Goal: Register for event/course

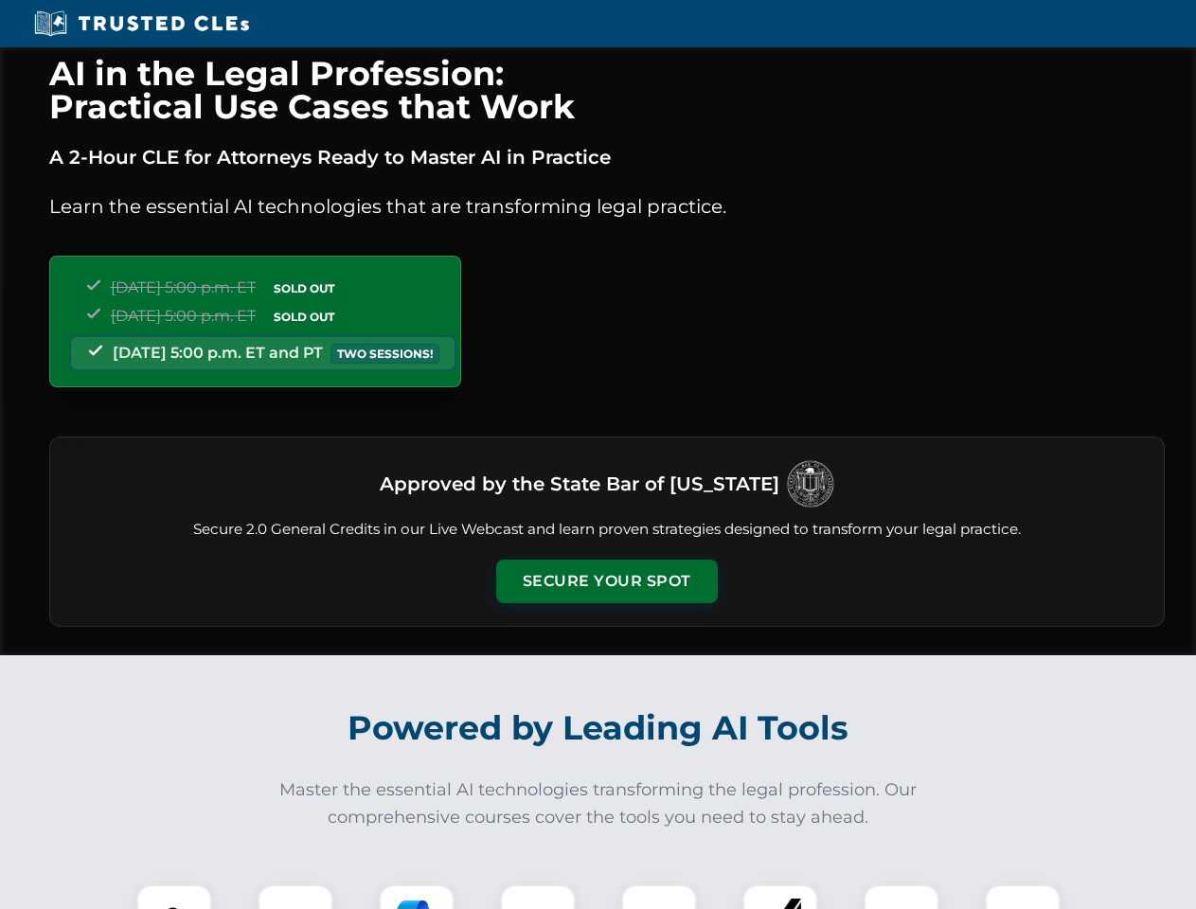
click at [606, 582] on button "Secure Your Spot" at bounding box center [607, 582] width 222 height 44
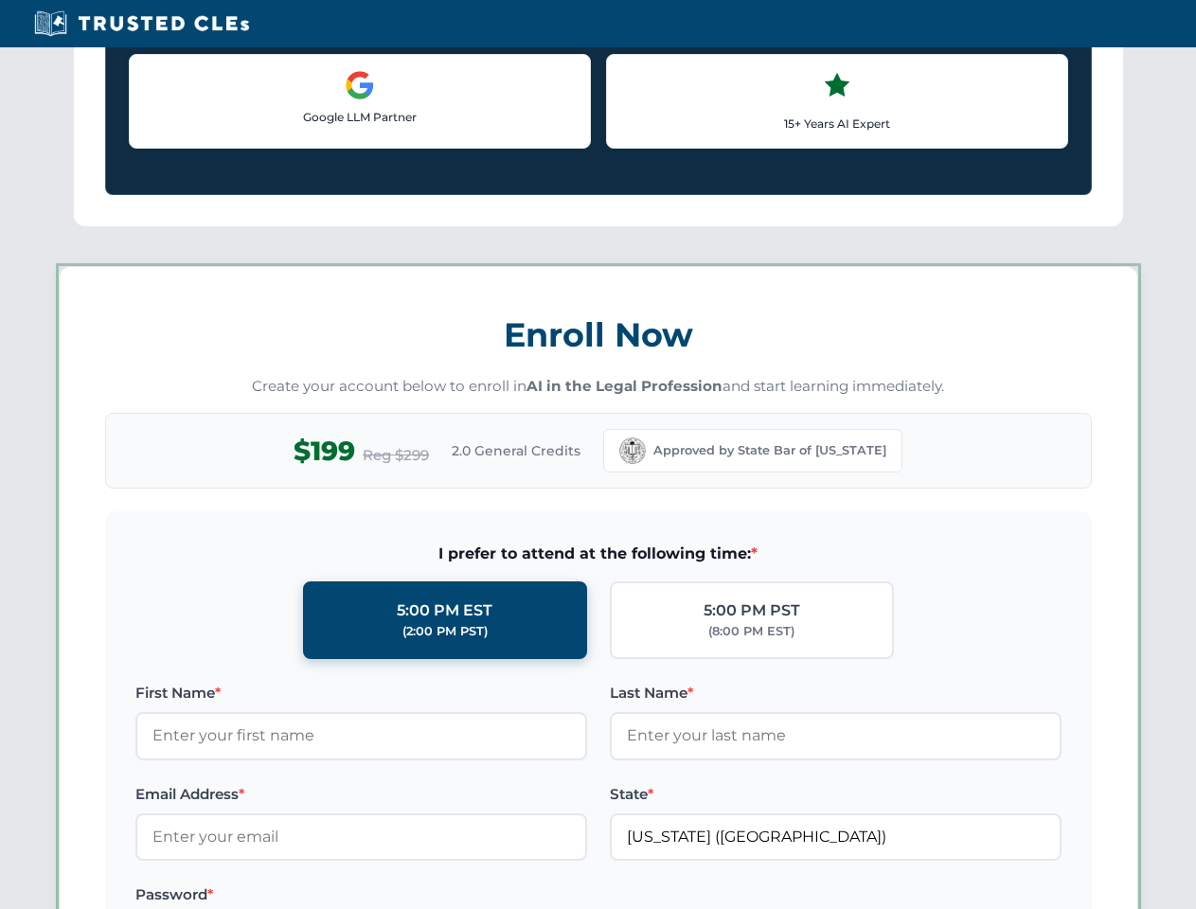
click at [296, 897] on label "Password *" at bounding box center [361, 895] width 452 height 23
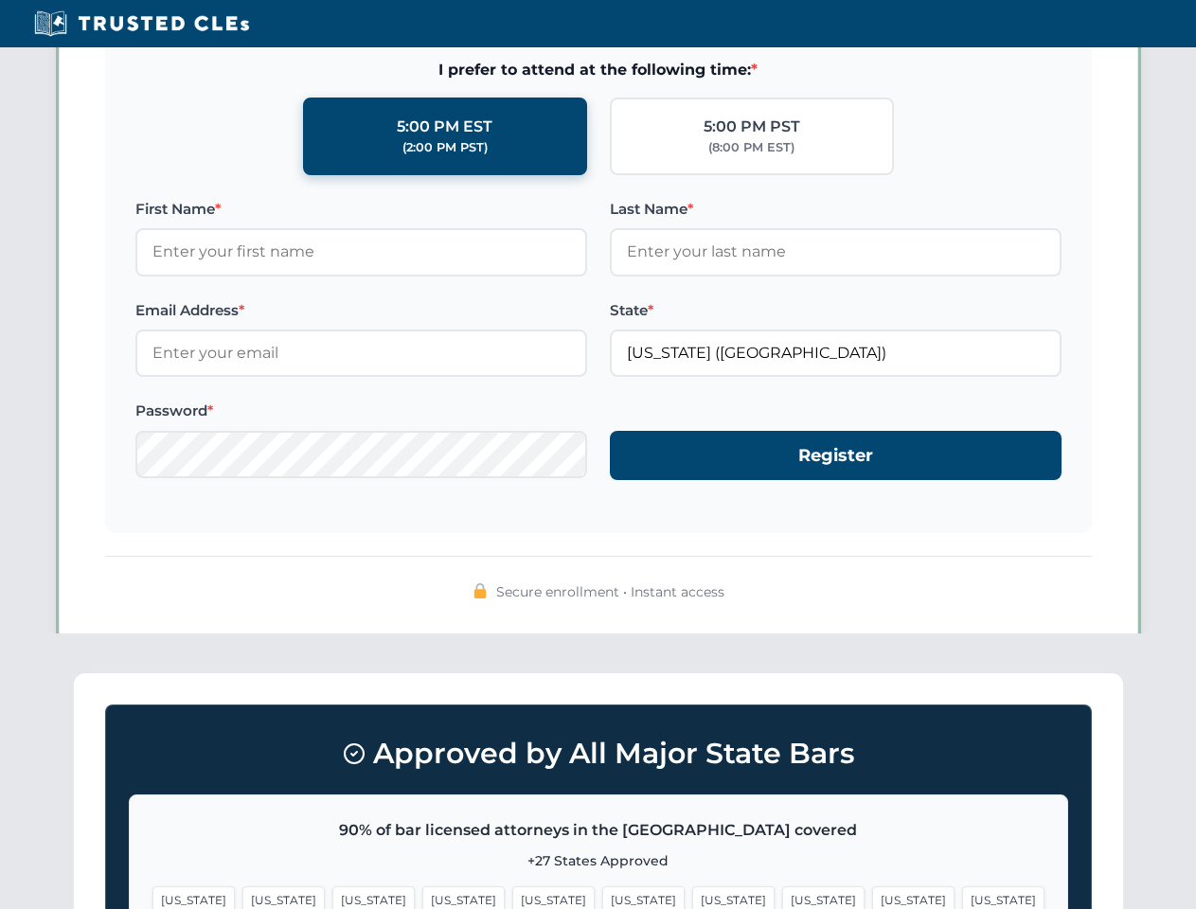
click at [692, 897] on span "[US_STATE]" at bounding box center [733, 900] width 82 height 27
click at [872, 897] on span "[US_STATE]" at bounding box center [913, 900] width 82 height 27
